Goal: Information Seeking & Learning: Learn about a topic

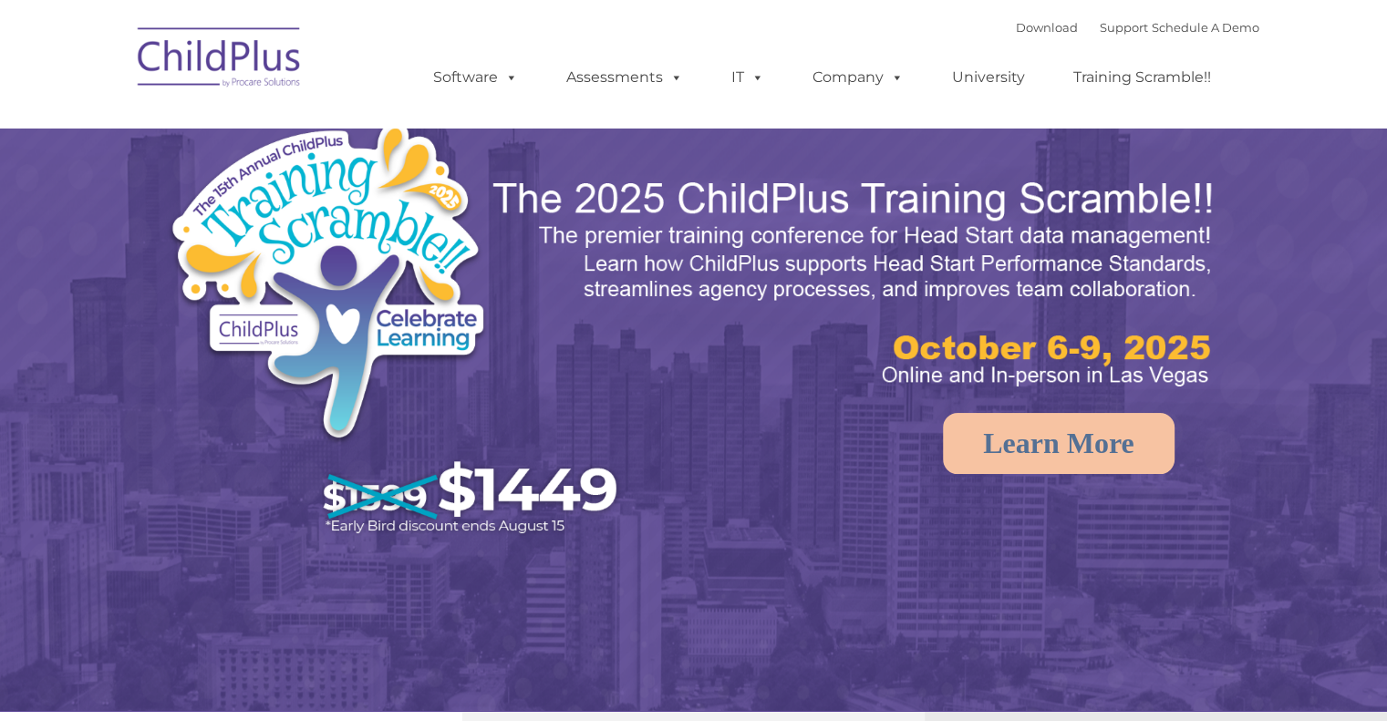
select select "MEDIUM"
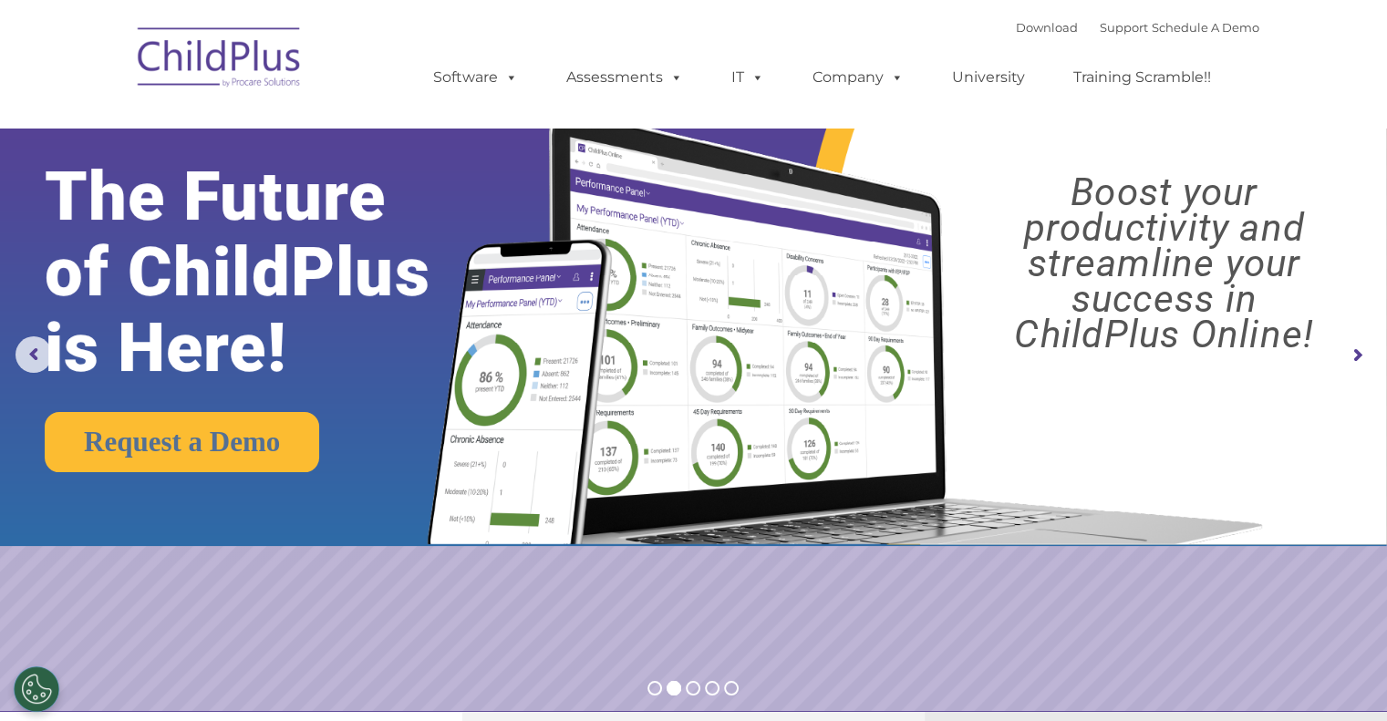
click at [1354, 354] on rs-arrow at bounding box center [1357, 355] width 36 height 36
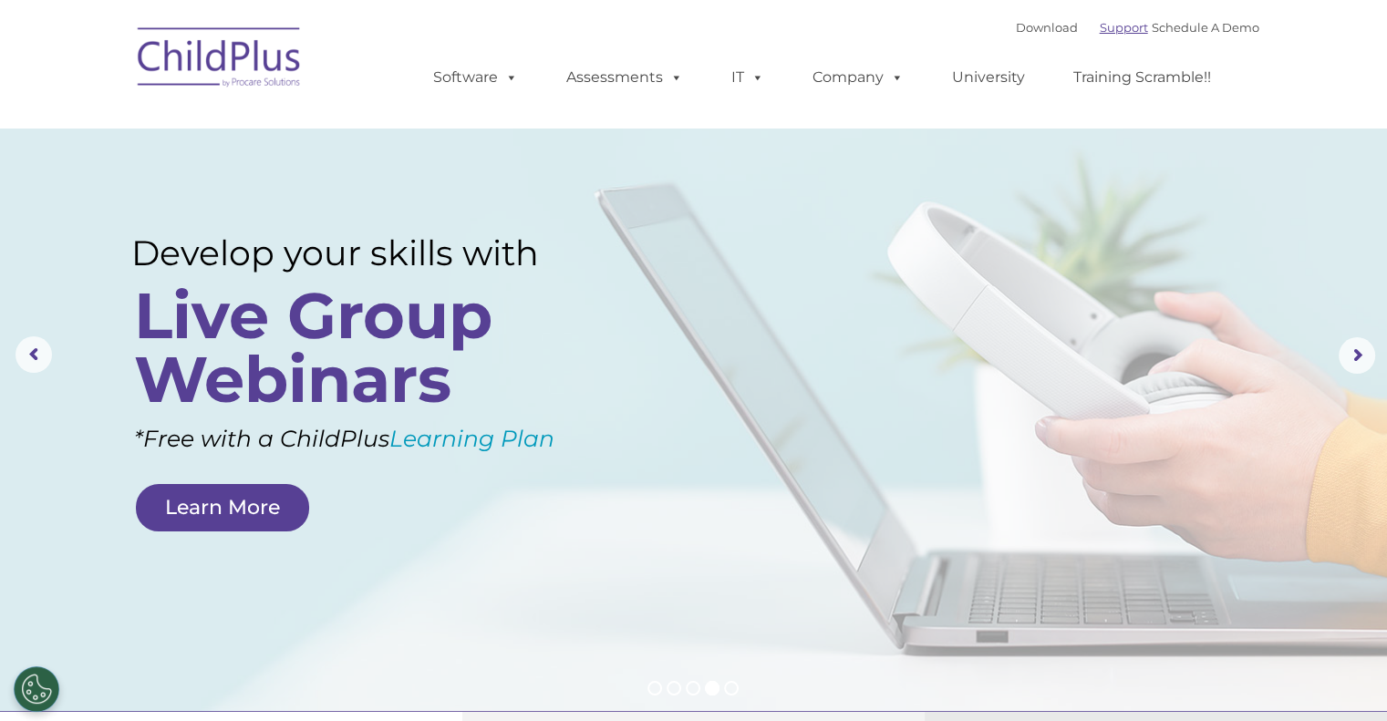
click at [1100, 21] on link "Support" at bounding box center [1124, 27] width 48 height 15
